Goal: Information Seeking & Learning: Learn about a topic

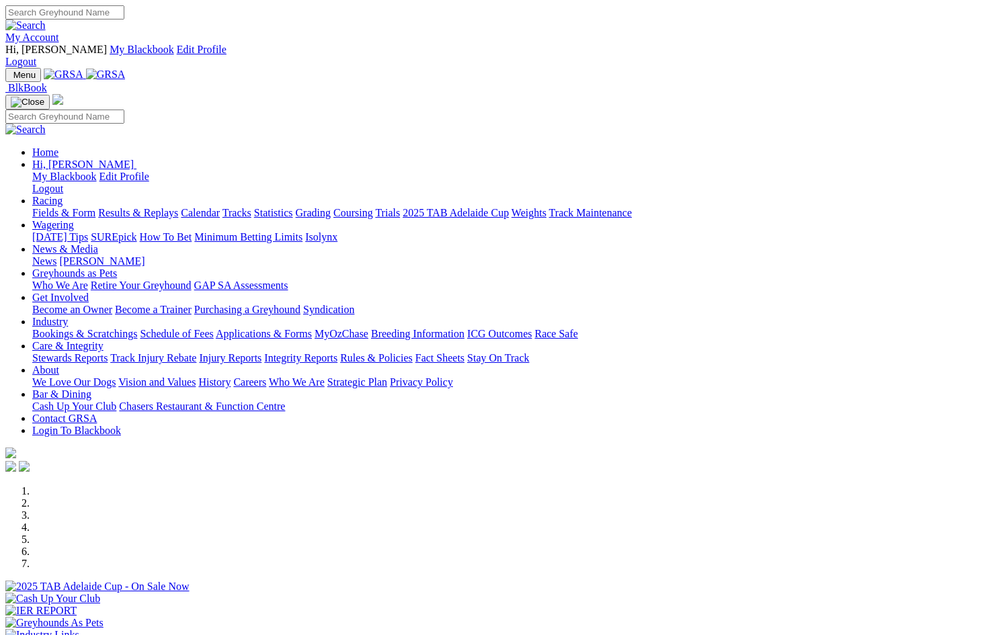
scroll to position [375, 0]
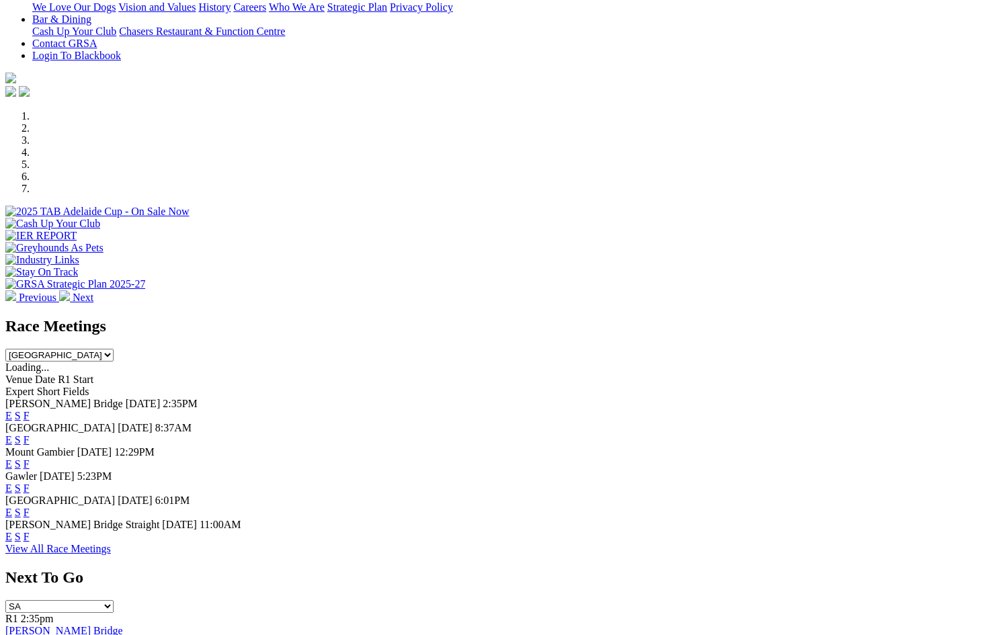
click at [30, 410] on link "F" at bounding box center [27, 415] width 6 height 11
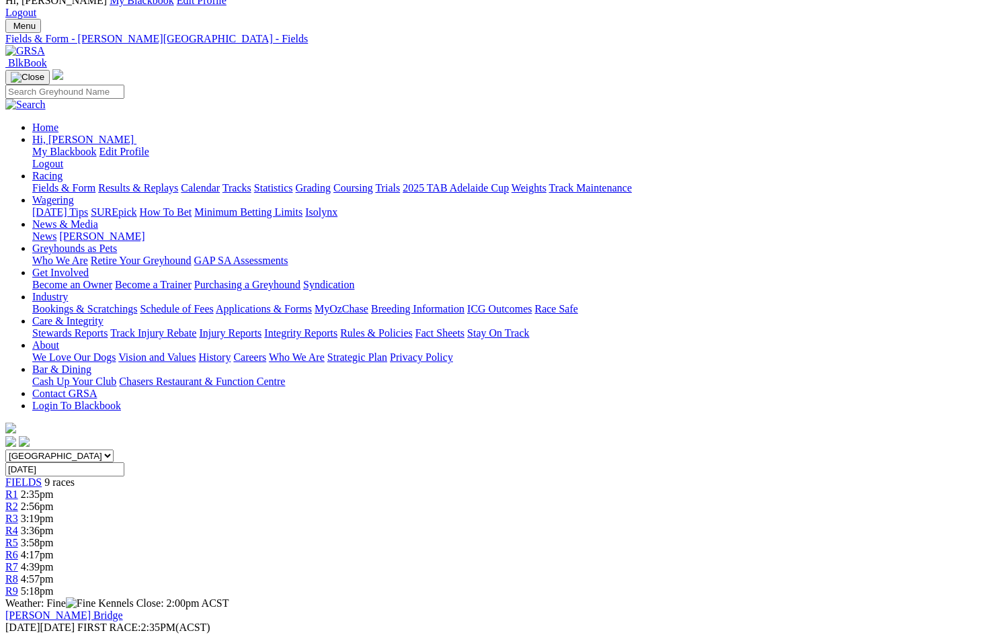
scroll to position [11, 0]
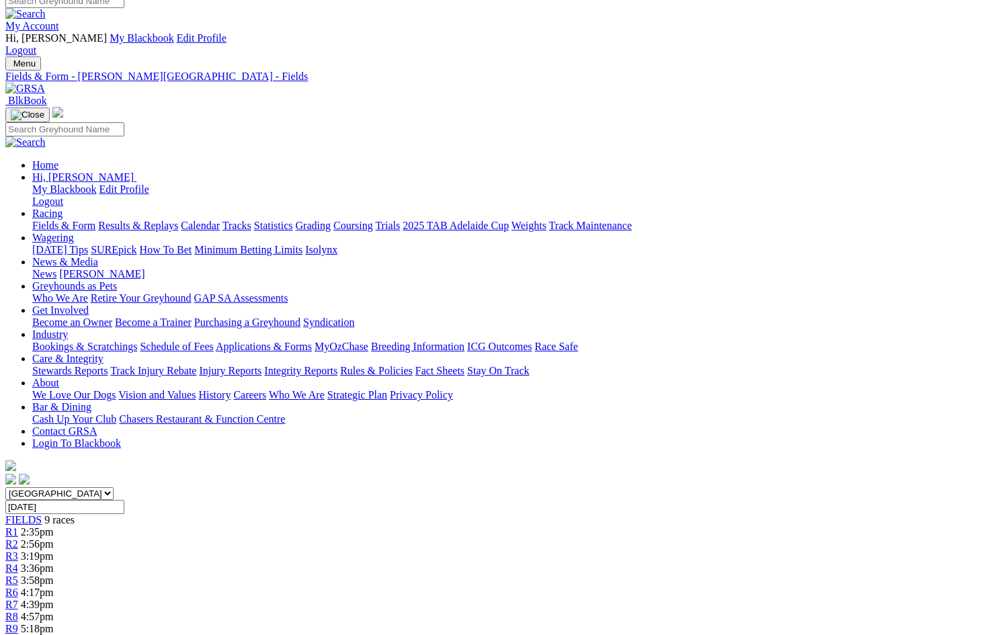
click at [54, 538] on span "2:56pm" at bounding box center [37, 543] width 33 height 11
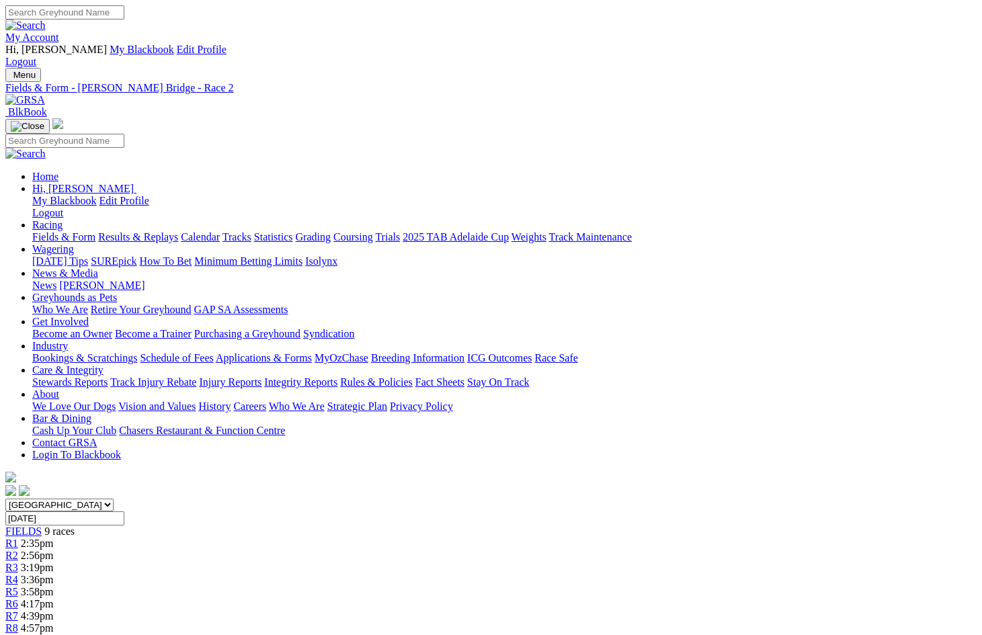
click at [220, 231] on link "Calendar" at bounding box center [200, 236] width 39 height 11
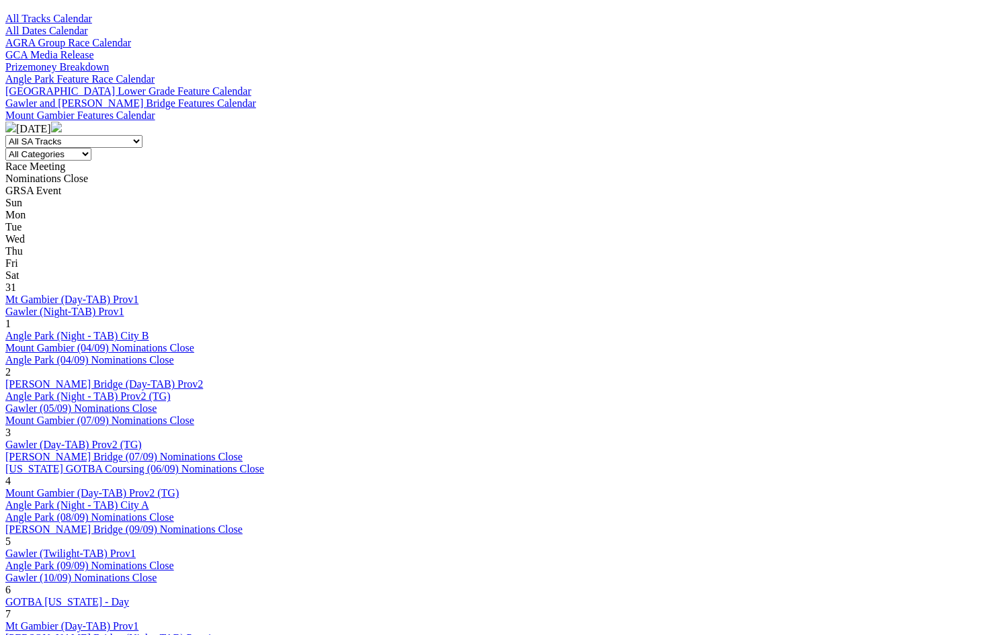
scroll to position [581, 0]
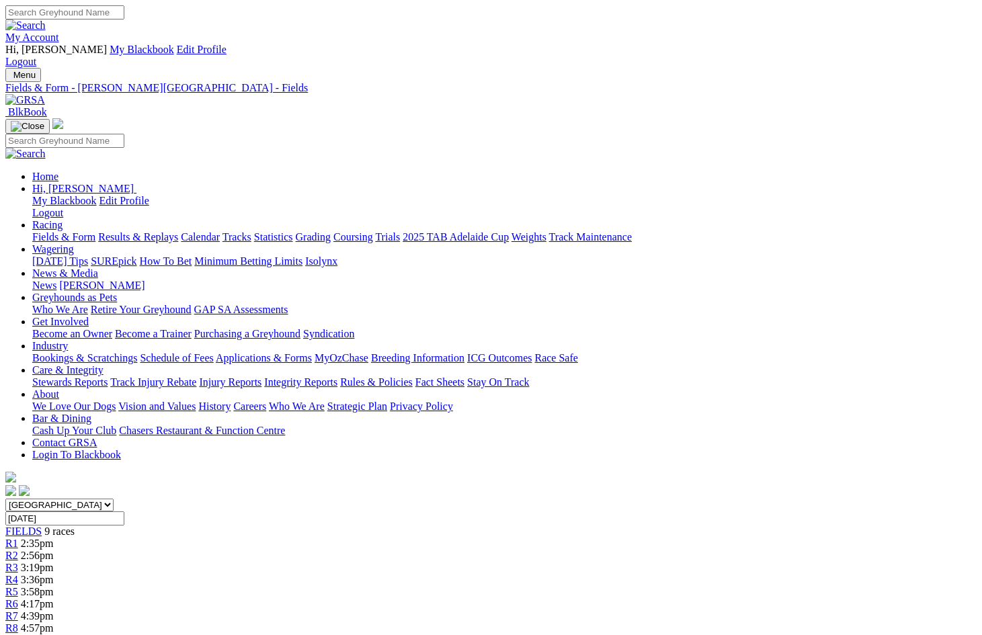
scroll to position [11, 0]
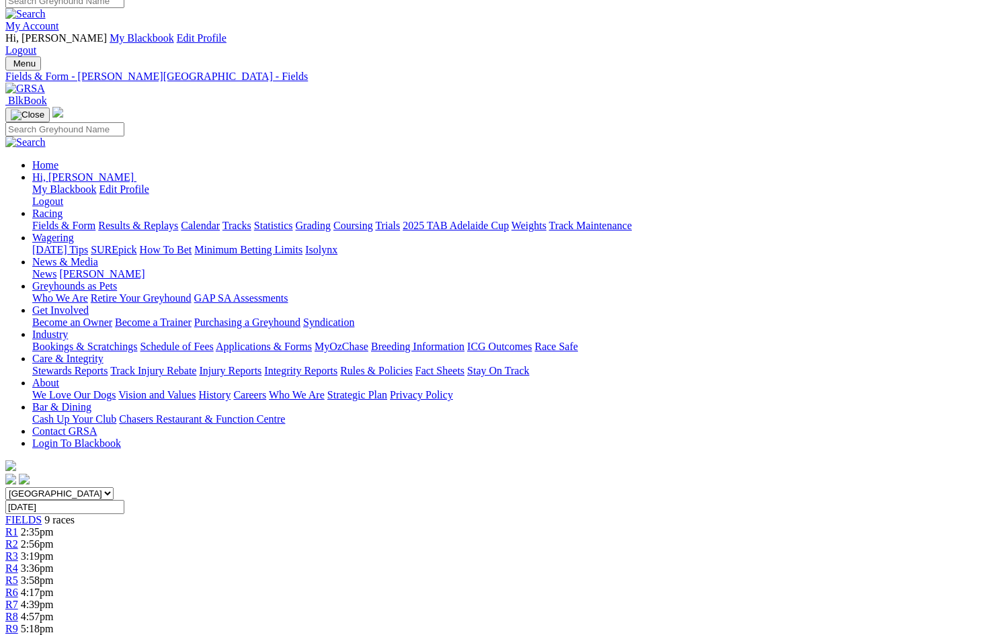
click at [220, 220] on link "Calendar" at bounding box center [200, 225] width 39 height 11
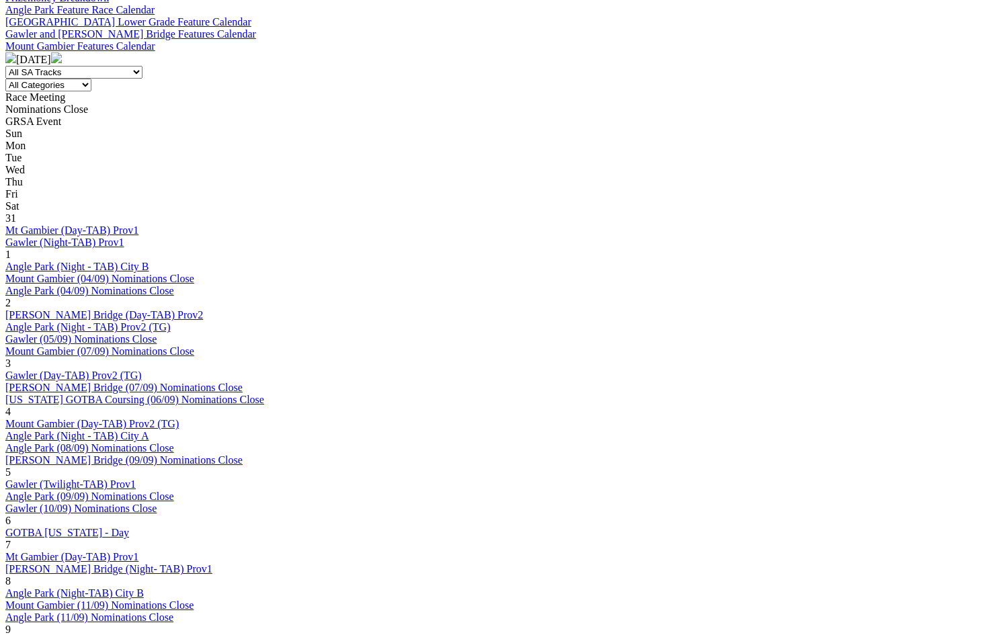
scroll to position [605, 0]
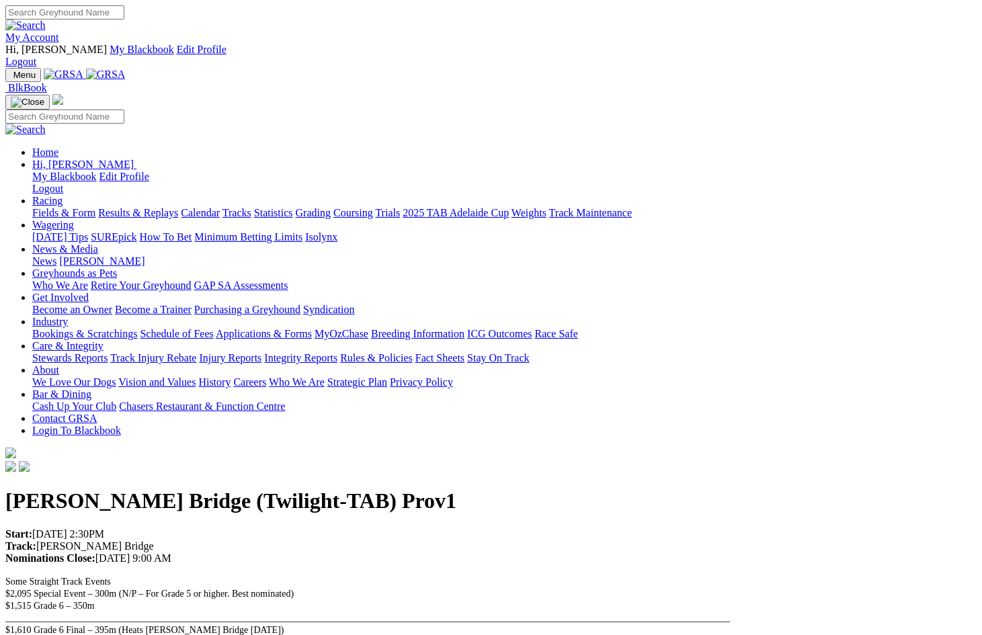
click at [704, 488] on h1 "Murray Bridge (Twilight-TAB) Prov1" at bounding box center [490, 500] width 971 height 25
click at [62, 195] on link "Racing" at bounding box center [47, 200] width 30 height 11
click at [58, 207] on link "Fields & Form" at bounding box center [63, 212] width 63 height 11
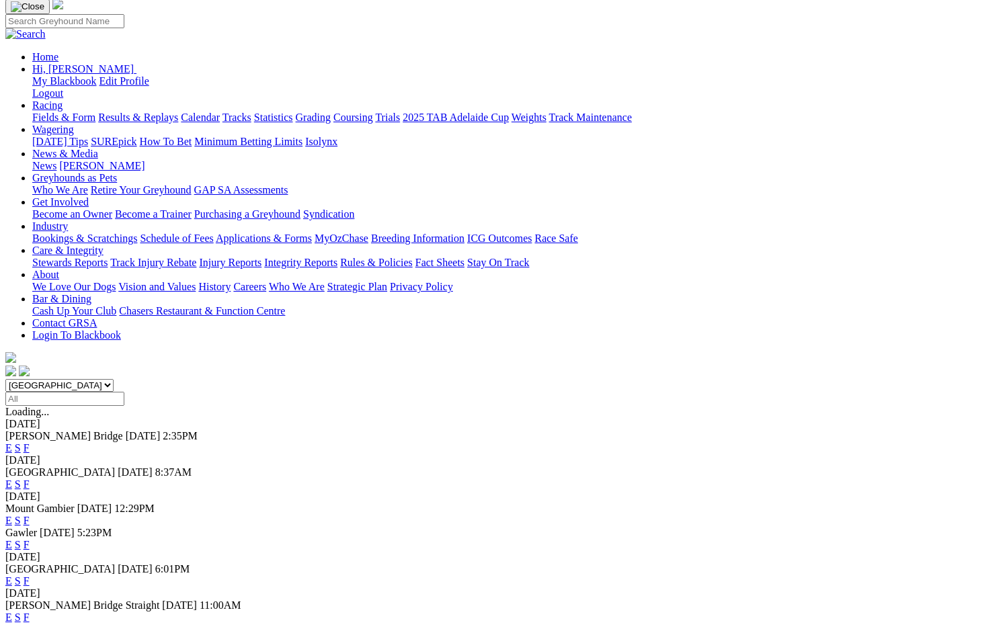
scroll to position [171, 0]
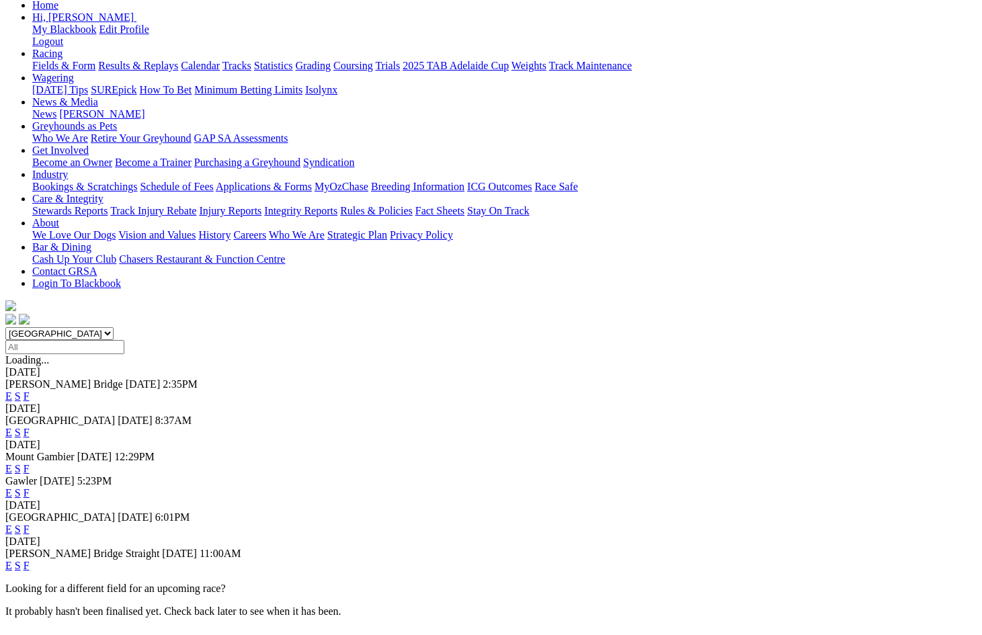
click at [30, 560] on link "F" at bounding box center [27, 565] width 6 height 11
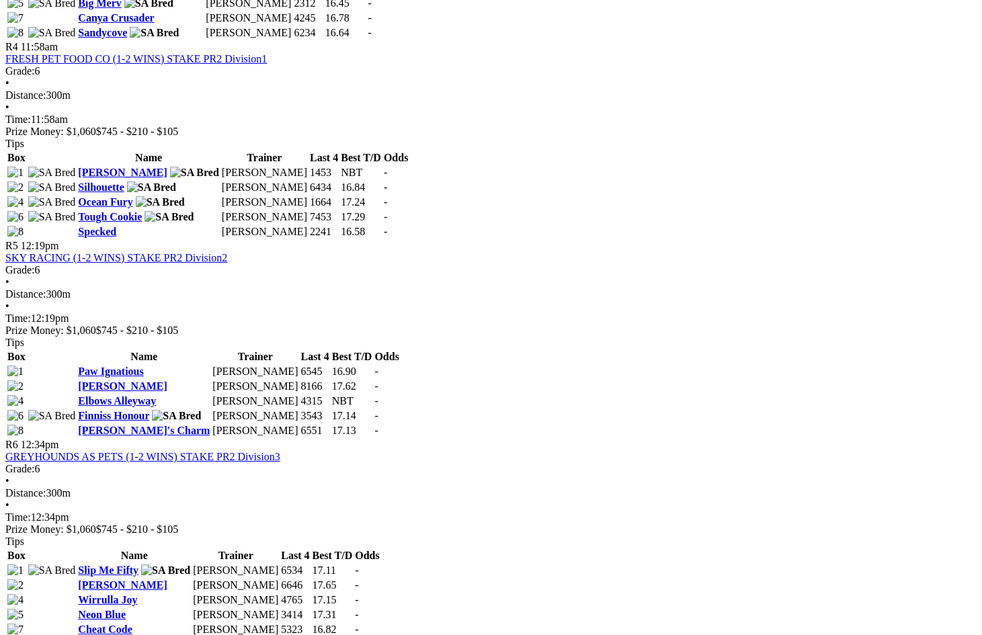
scroll to position [1357, 0]
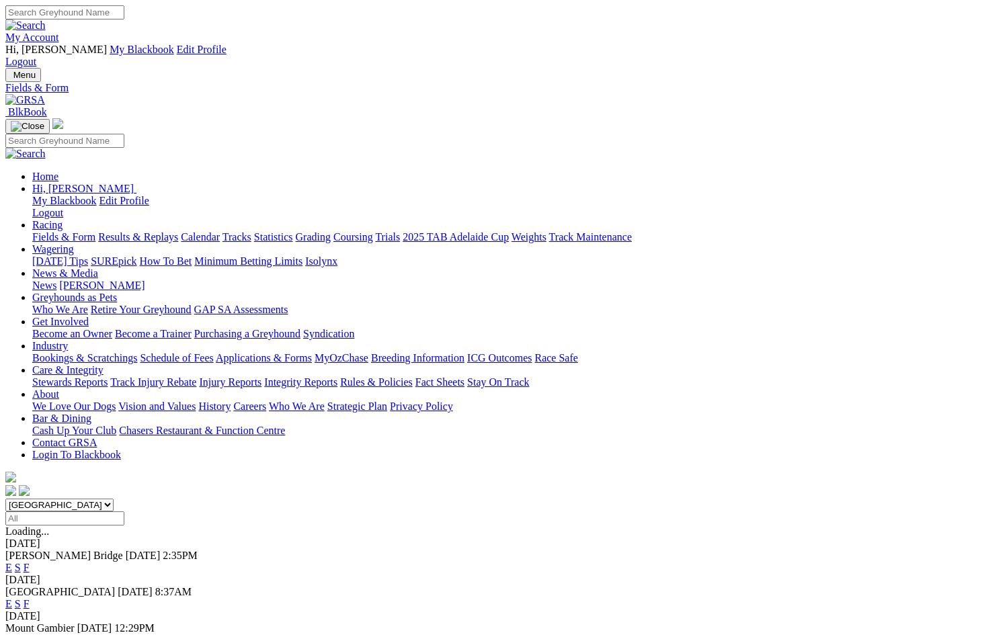
click at [30, 562] on link "F" at bounding box center [27, 567] width 6 height 11
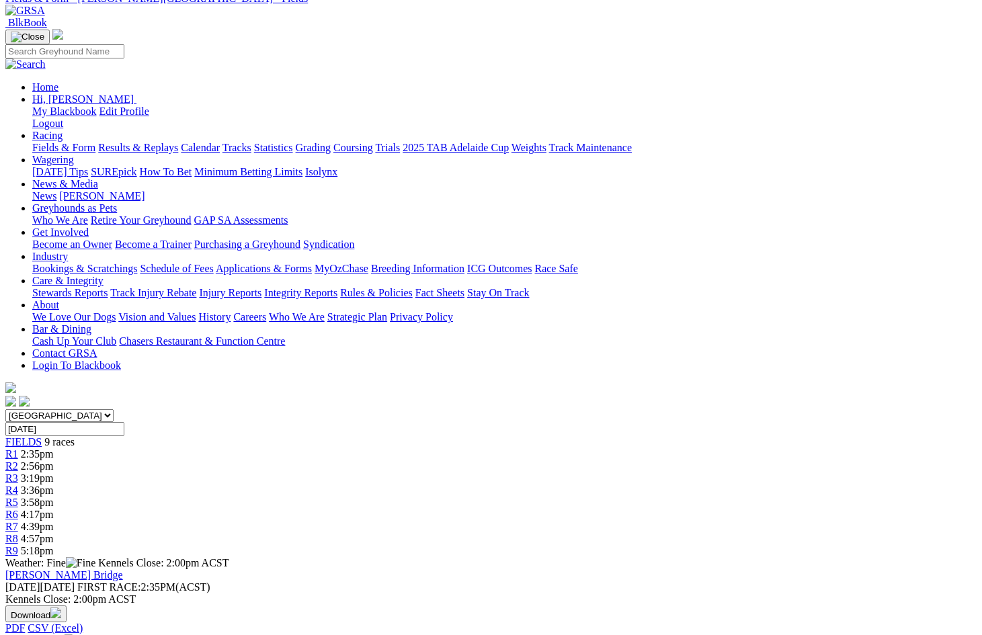
scroll to position [91, 0]
click at [18, 459] on link "R2" at bounding box center [11, 464] width 13 height 11
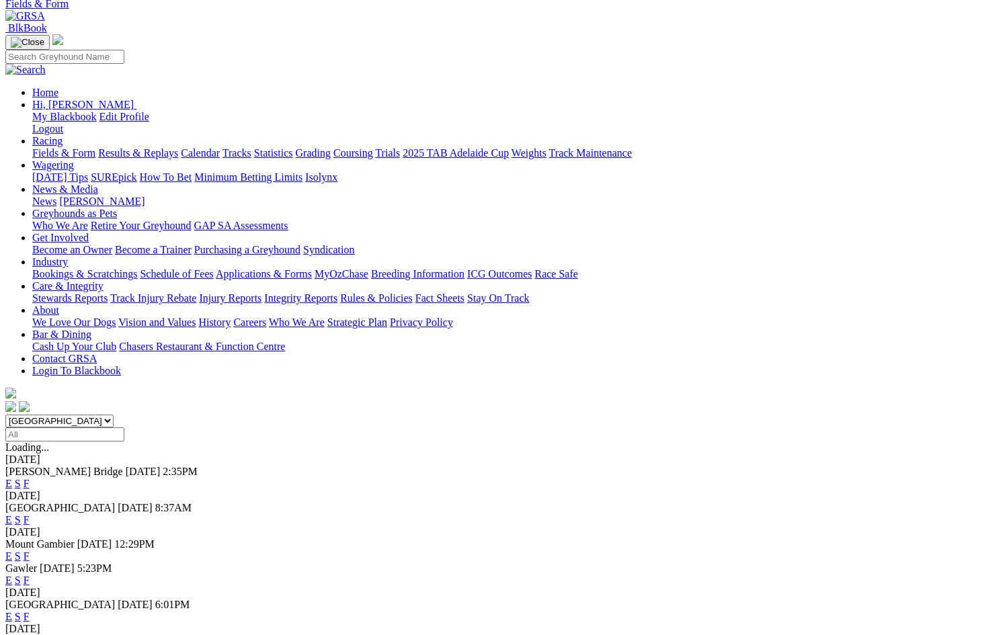
scroll to position [95, 0]
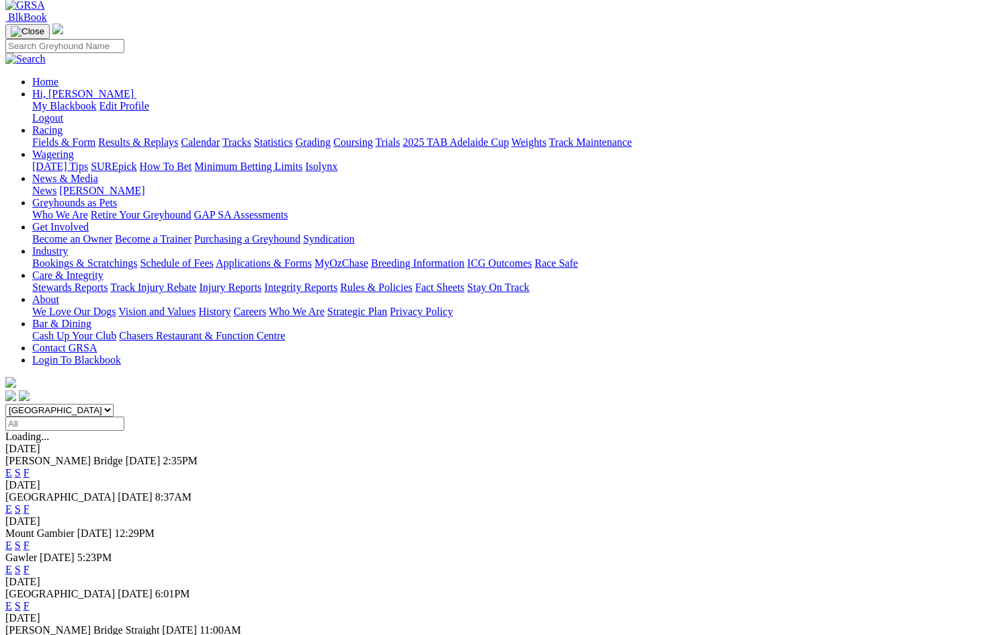
click at [30, 634] on link "F" at bounding box center [27, 641] width 6 height 11
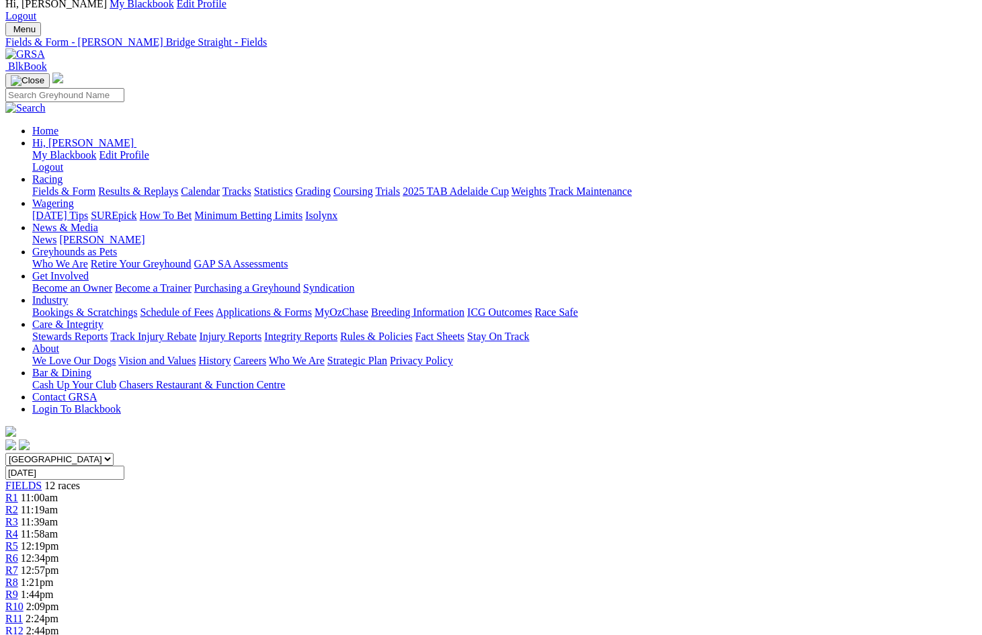
scroll to position [45, 0]
click at [808, 613] on div "R11 2:24pm" at bounding box center [490, 619] width 971 height 12
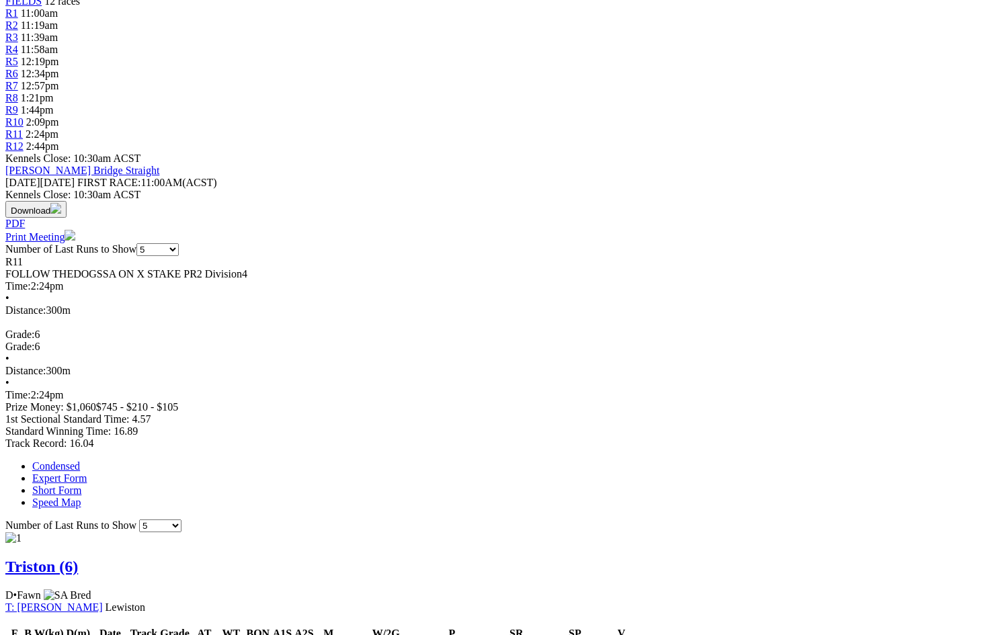
scroll to position [73, 0]
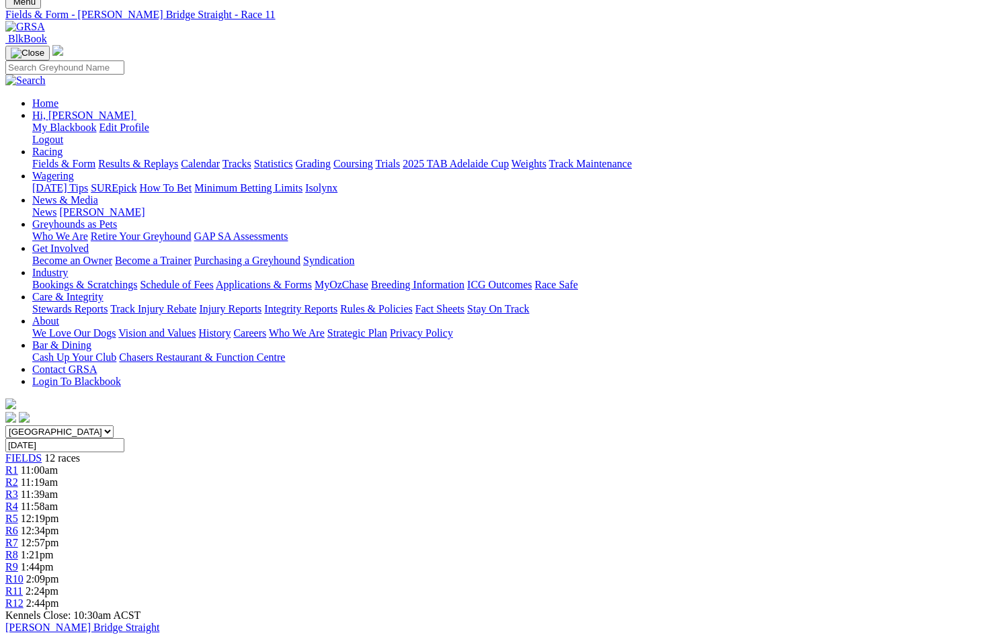
click at [220, 158] on link "Calendar" at bounding box center [200, 163] width 39 height 11
